Goal: Task Accomplishment & Management: Use online tool/utility

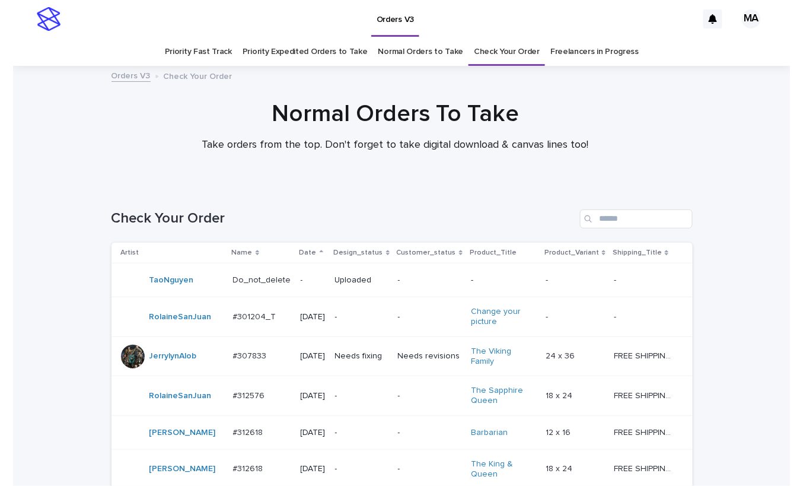
scroll to position [698, 0]
